Goal: Find contact information: Find contact information

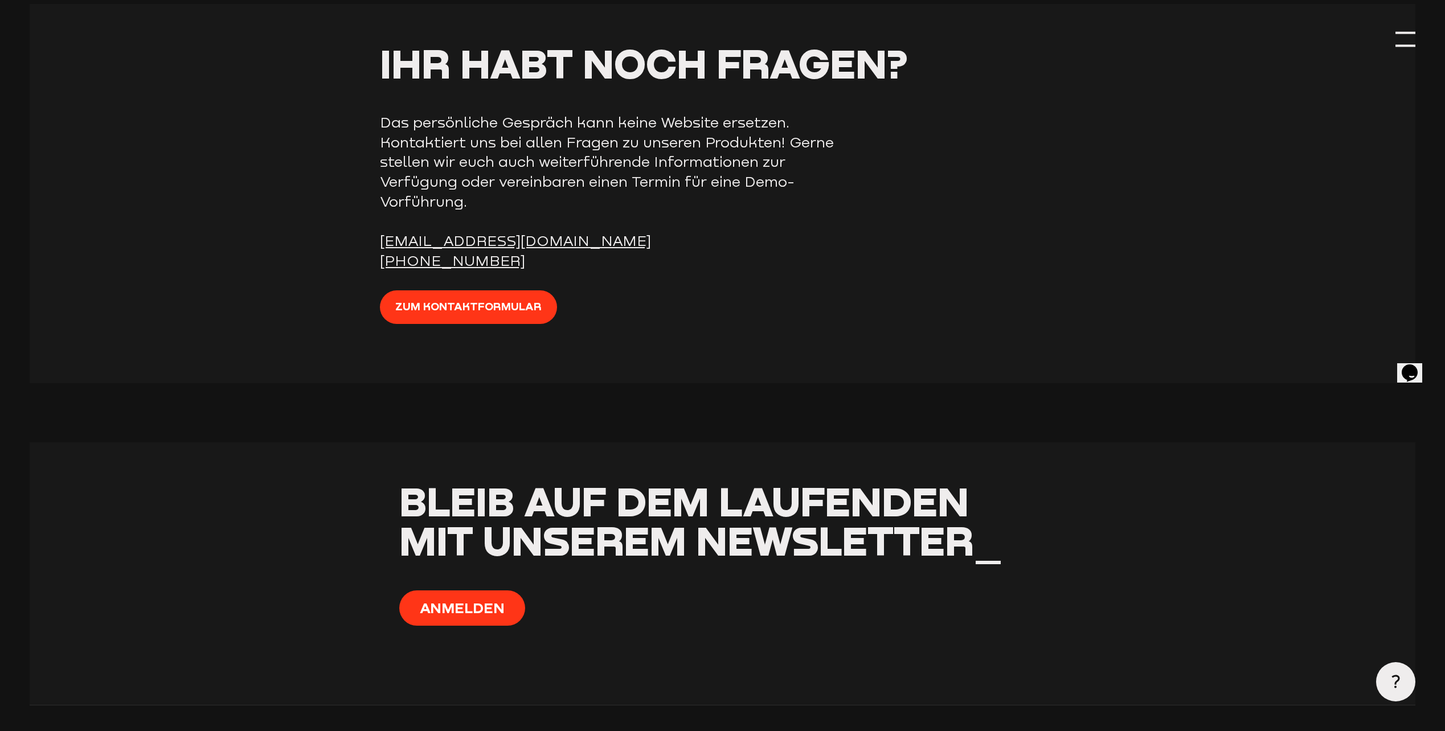
scroll to position [5075, 0]
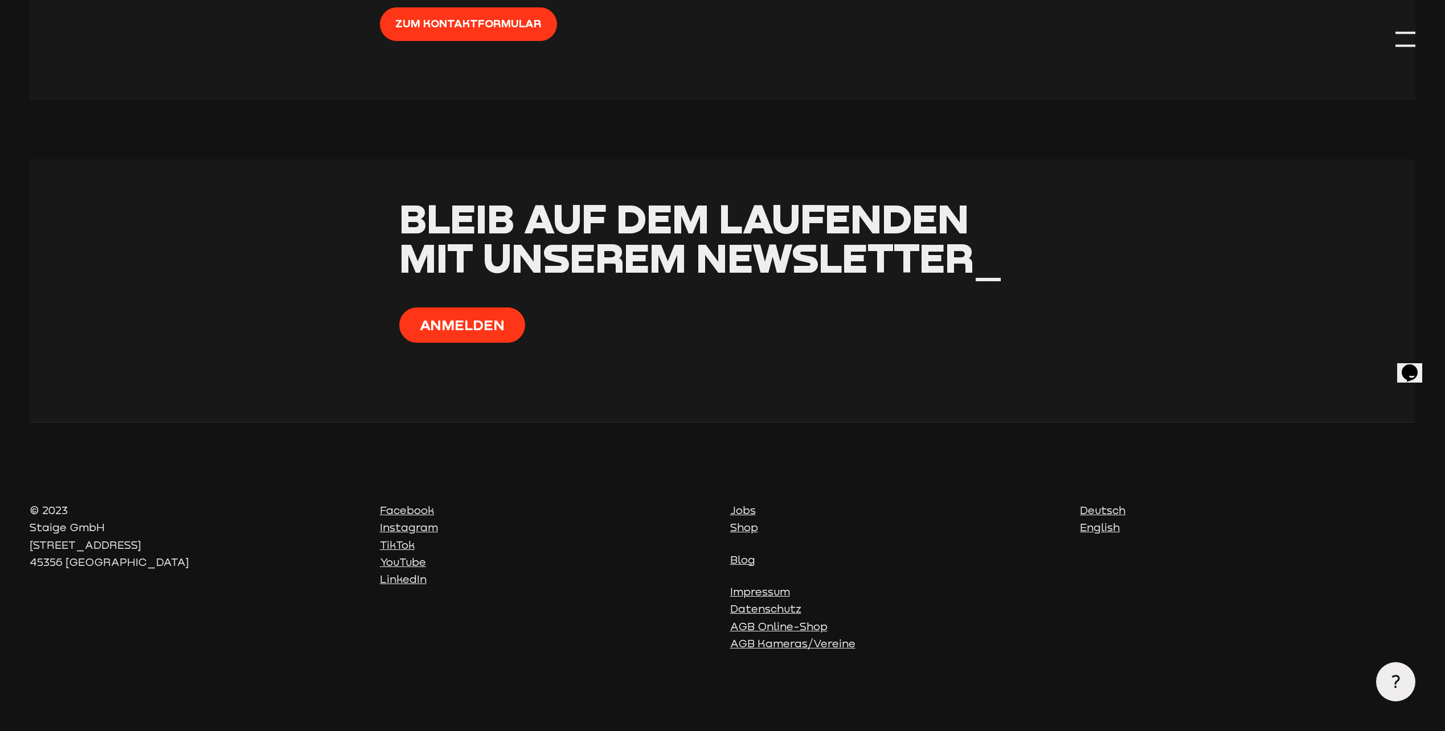
click at [768, 593] on link "Impressum" at bounding box center [760, 591] width 60 height 13
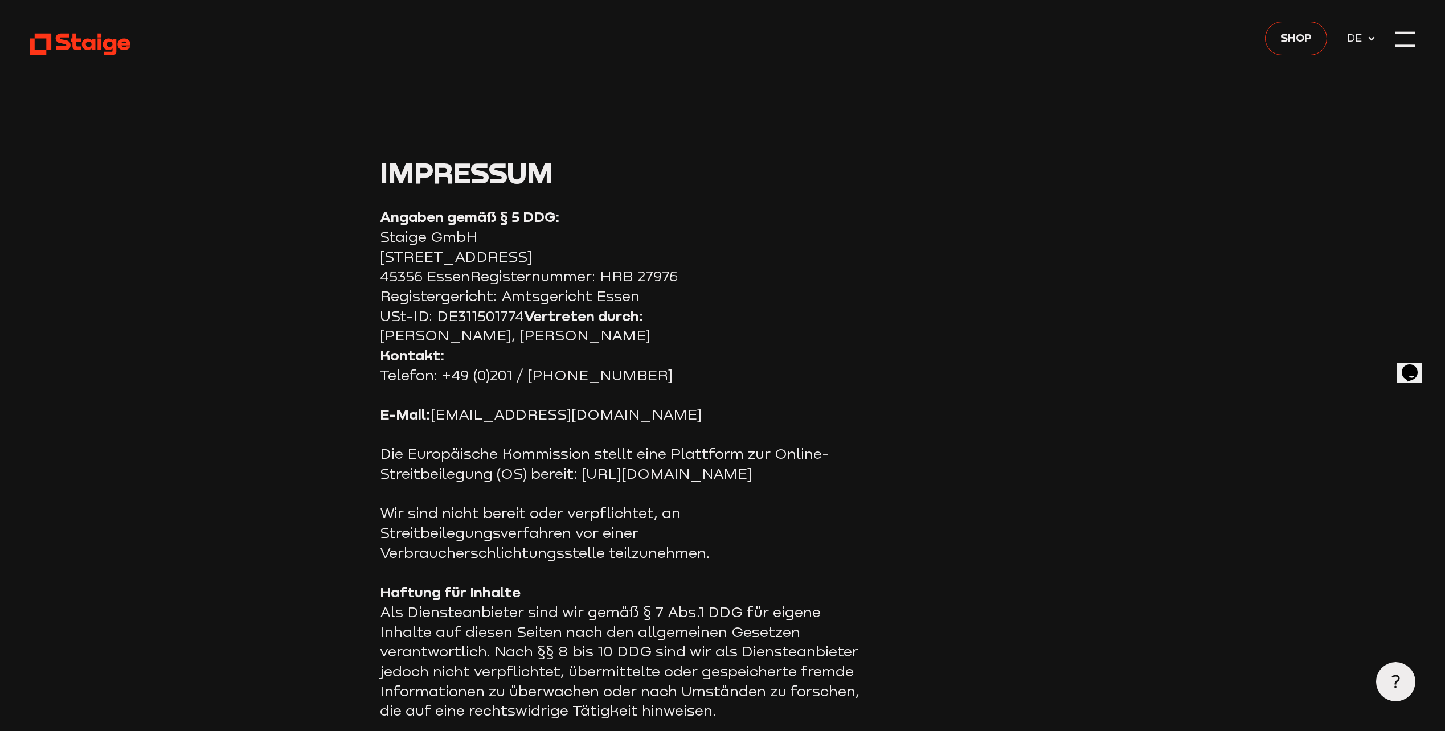
click at [108, 48] on use at bounding box center [80, 45] width 101 height 22
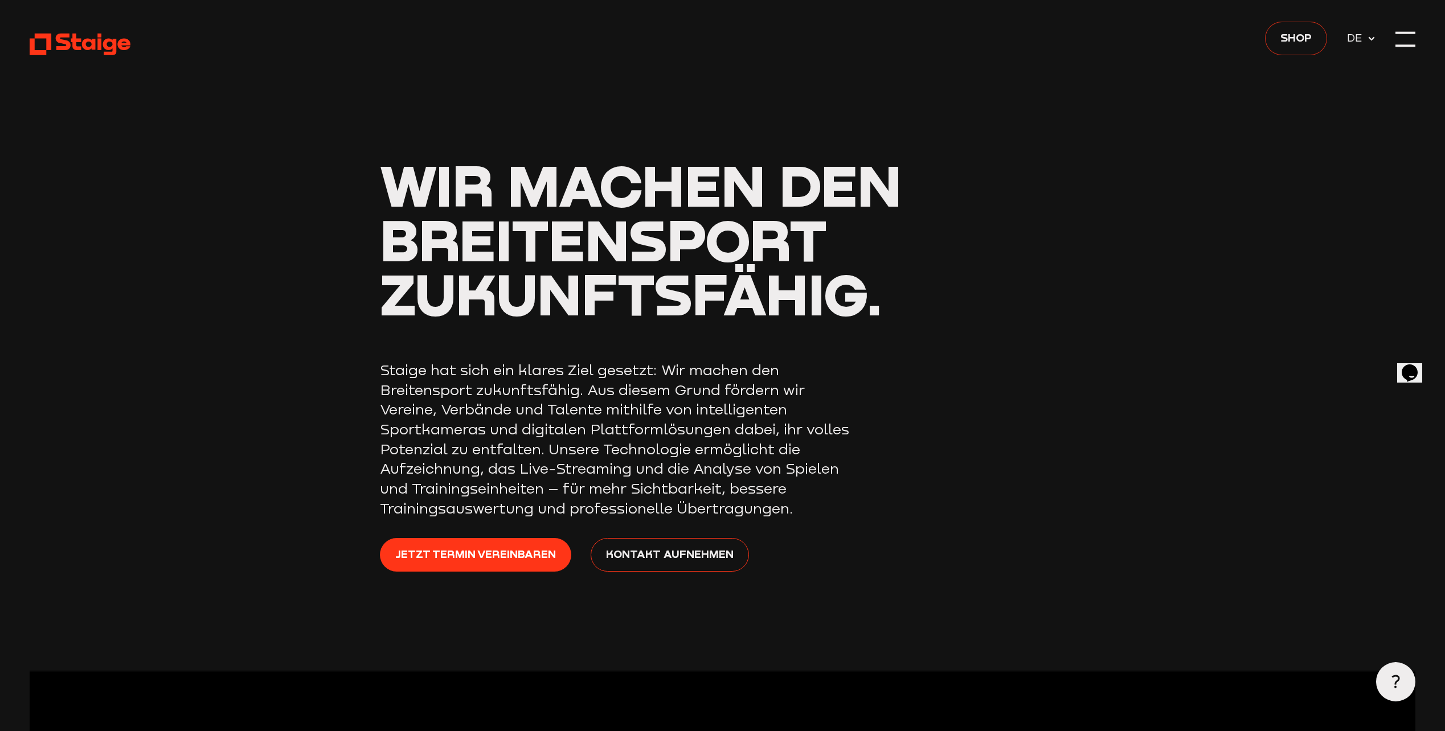
click at [1308, 40] on span "Shop" at bounding box center [1295, 37] width 31 height 17
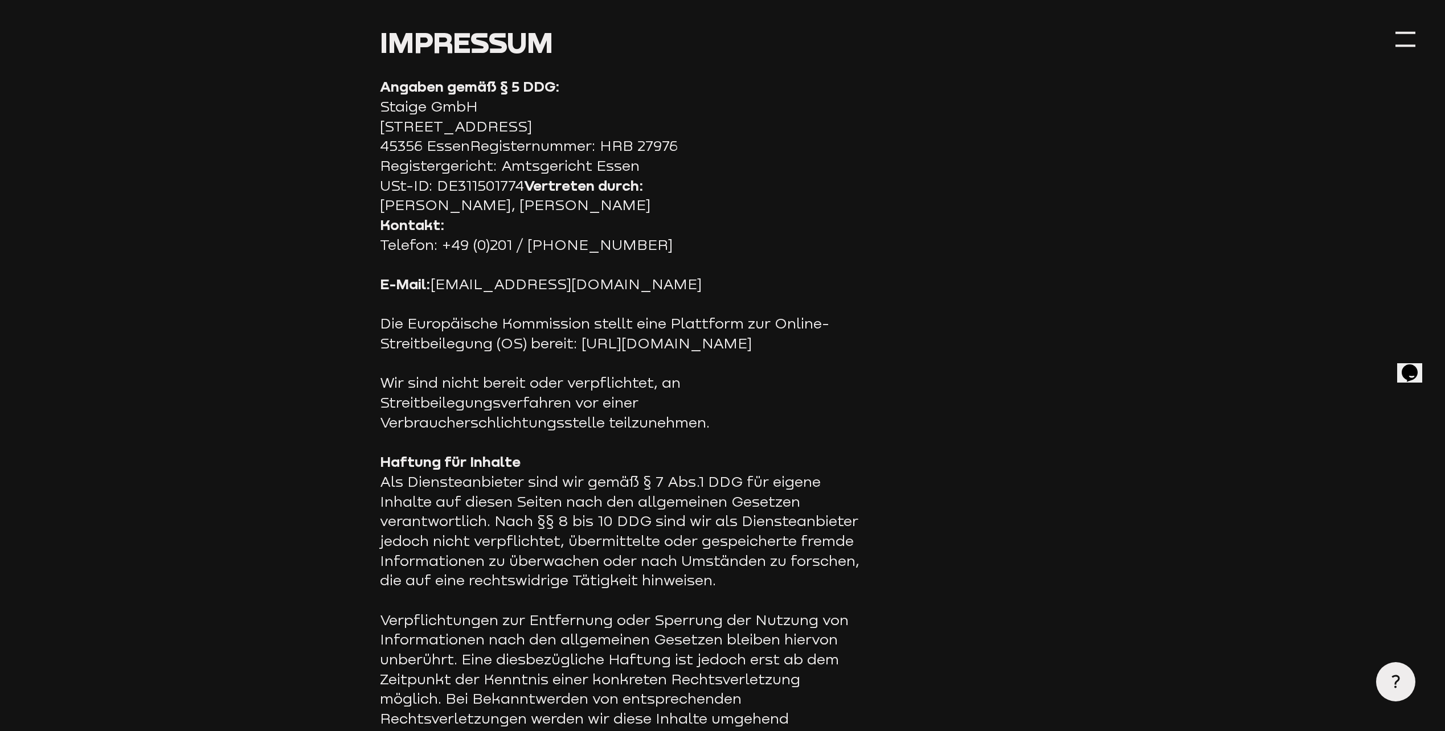
scroll to position [240, 0]
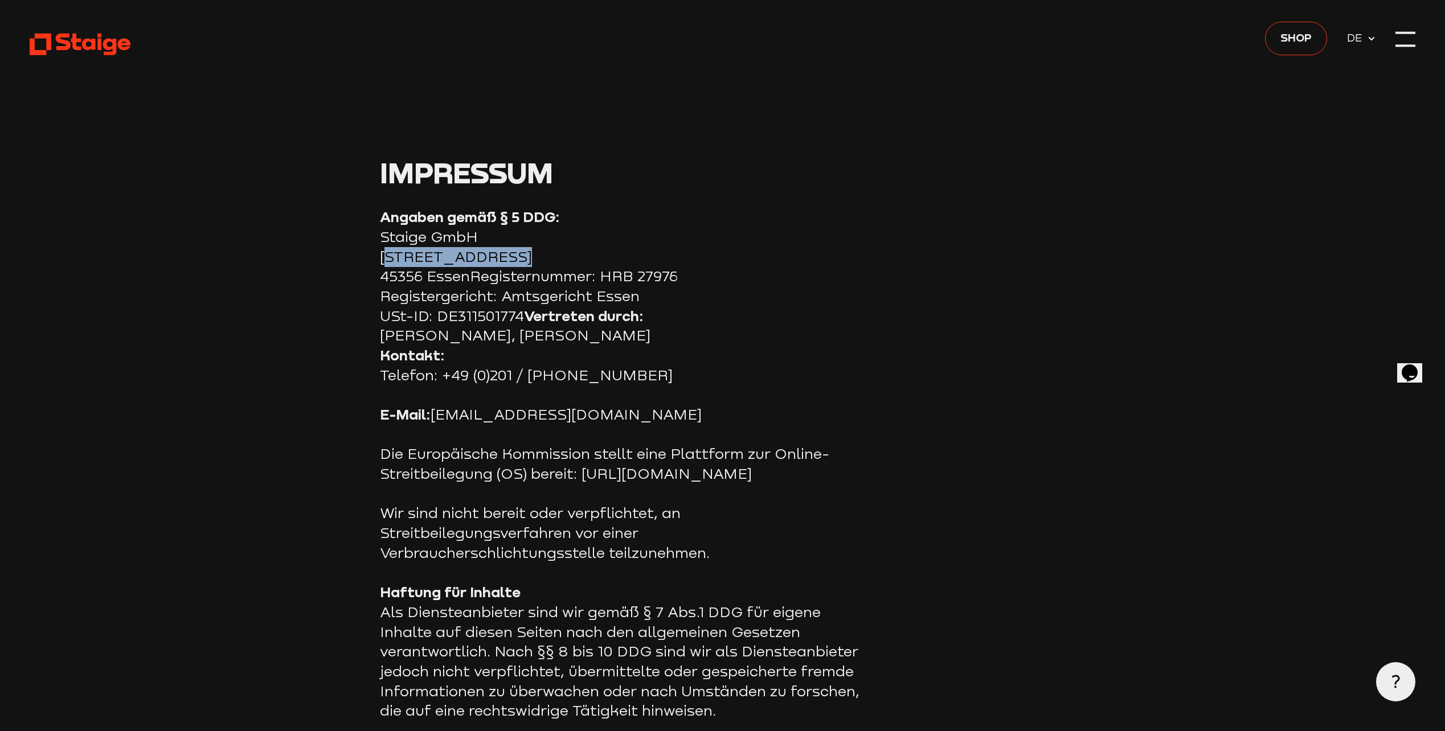
drag, startPoint x: 442, startPoint y: 257, endPoint x: 526, endPoint y: 267, distance: 84.9
drag, startPoint x: 380, startPoint y: 273, endPoint x: 469, endPoint y: 280, distance: 89.0
copy section "45356 [GEOGRAPHIC_DATA]"
